Goal: Task Accomplishment & Management: Use online tool/utility

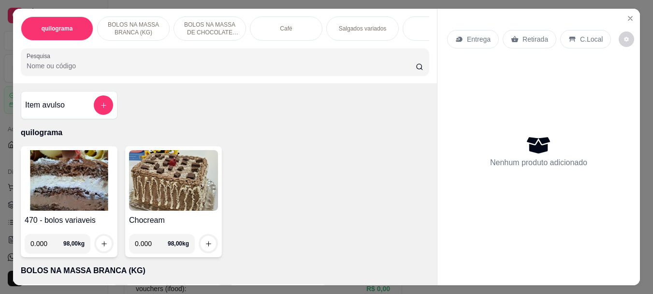
select select "ALL"
select select "0"
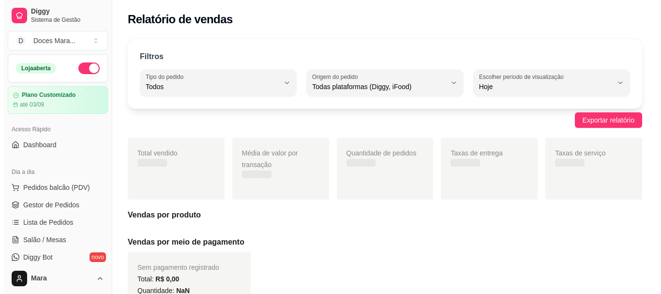
scroll to position [97, 0]
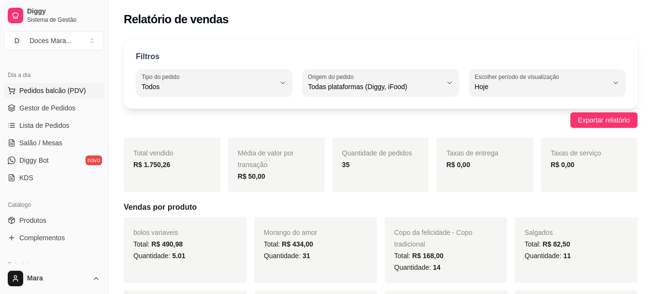
click at [44, 88] on span "Pedidos balcão (PDV)" at bounding box center [52, 91] width 67 height 10
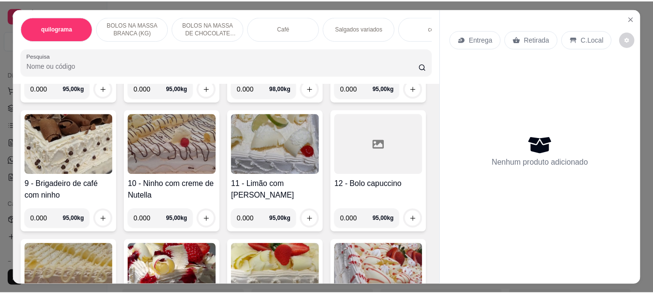
scroll to position [435, 0]
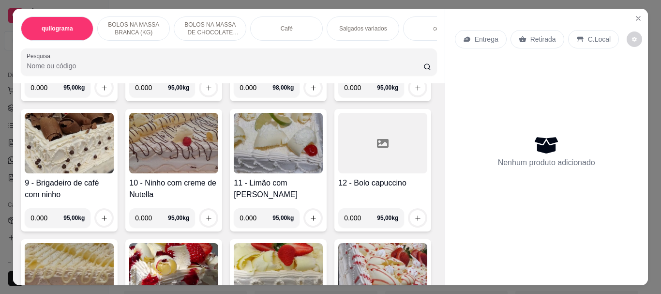
click at [234, 43] on img at bounding box center [278, 13] width 89 height 60
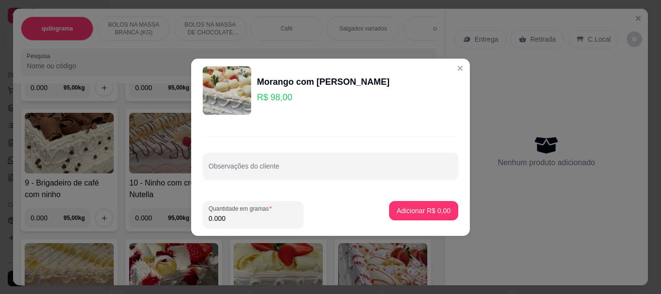
click at [241, 220] on input "0.000" at bounding box center [252, 218] width 89 height 10
type input "1.770"
click at [441, 212] on p "Adicionar R$ 173,46" at bounding box center [419, 211] width 61 height 10
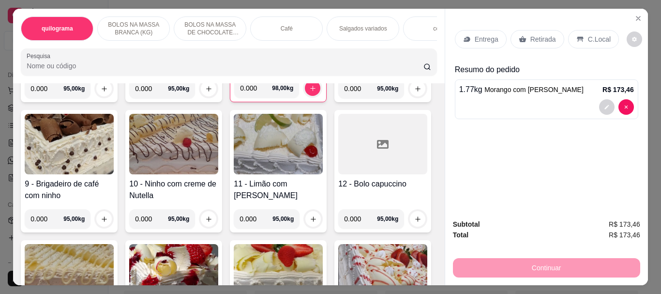
click at [537, 34] on p "Retirada" at bounding box center [543, 39] width 26 height 10
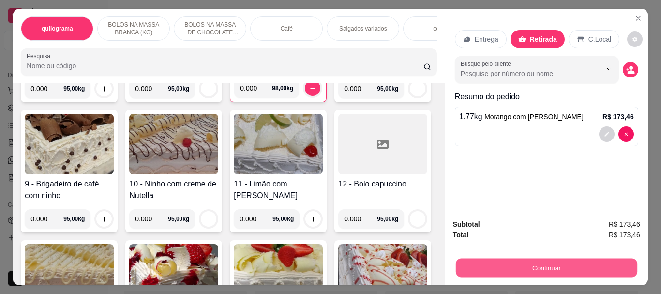
click at [538, 262] on button "Continuar" at bounding box center [545, 267] width 181 height 19
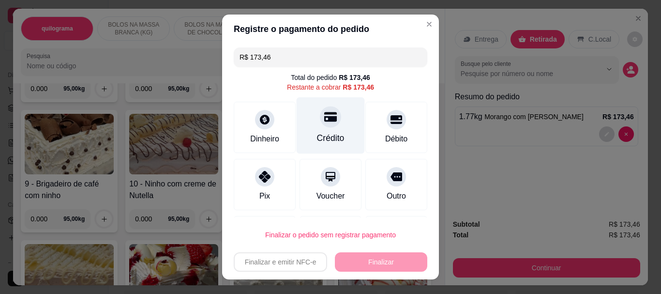
click at [321, 126] on div at bounding box center [330, 116] width 21 height 21
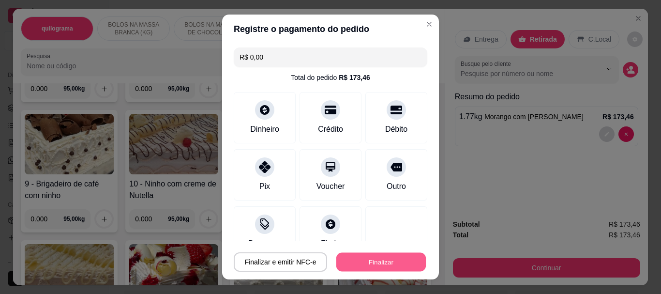
click at [368, 260] on button "Finalizar" at bounding box center [380, 261] width 89 height 19
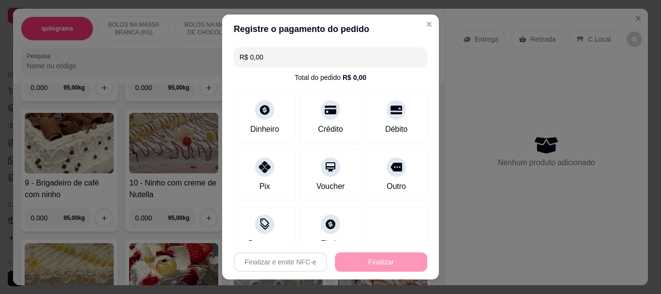
type input "-R$ 173,46"
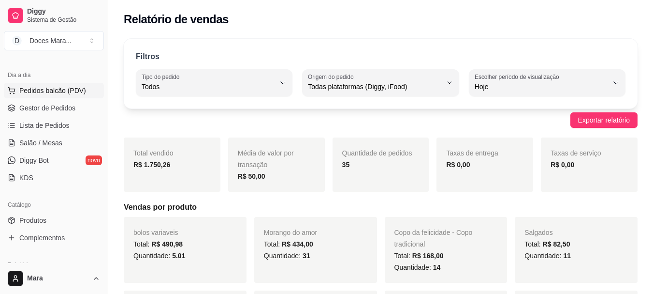
click at [50, 88] on span "Pedidos balcão (PDV)" at bounding box center [52, 91] width 67 height 10
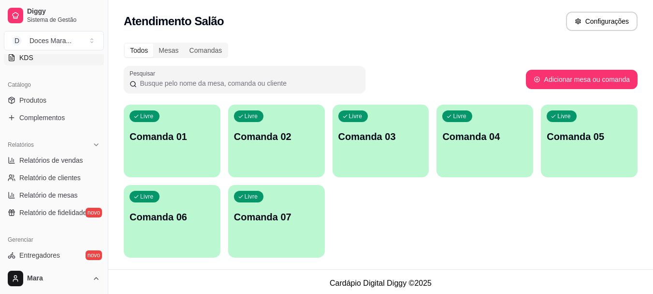
scroll to position [290, 0]
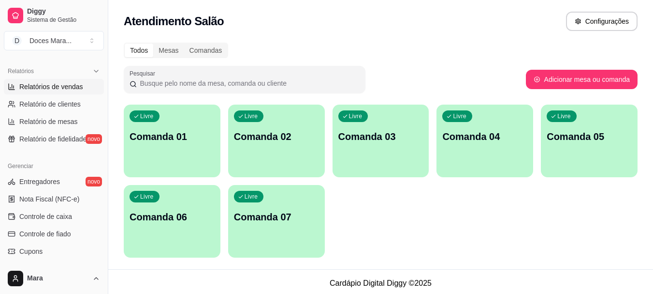
click at [35, 87] on span "Relatórios de vendas" at bounding box center [51, 87] width 64 height 10
select select "ALL"
select select "0"
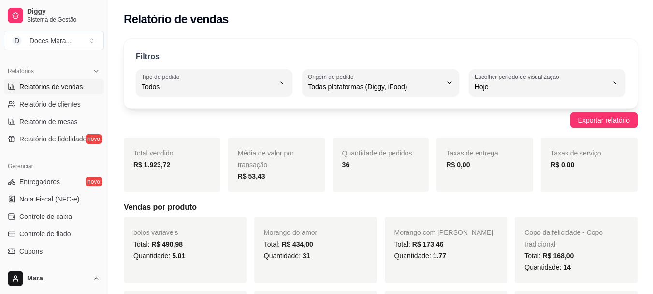
scroll to position [339, 0]
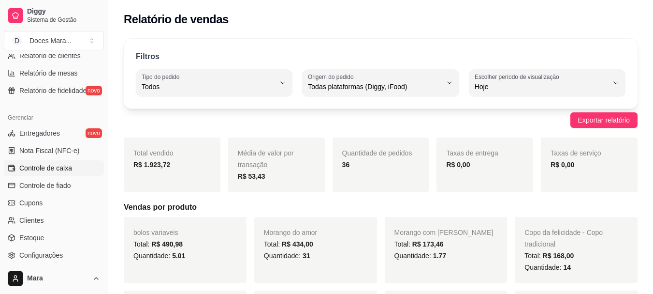
click at [55, 168] on span "Controle de caixa" at bounding box center [45, 168] width 53 height 10
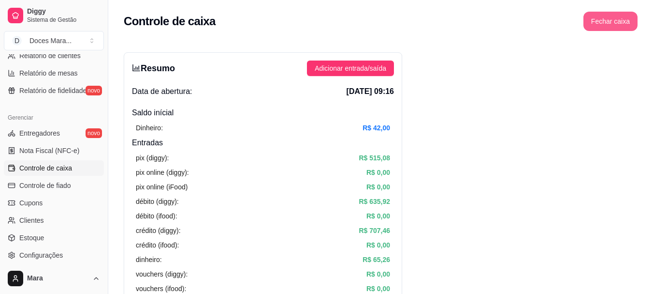
click at [628, 21] on button "Fechar caixa" at bounding box center [611, 21] width 54 height 19
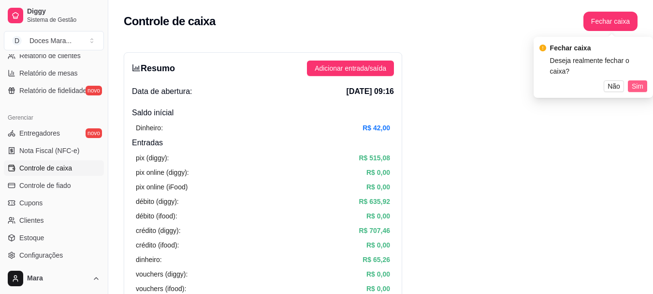
click at [640, 81] on span "Sim" at bounding box center [638, 86] width 12 height 11
